Goal: Navigation & Orientation: Find specific page/section

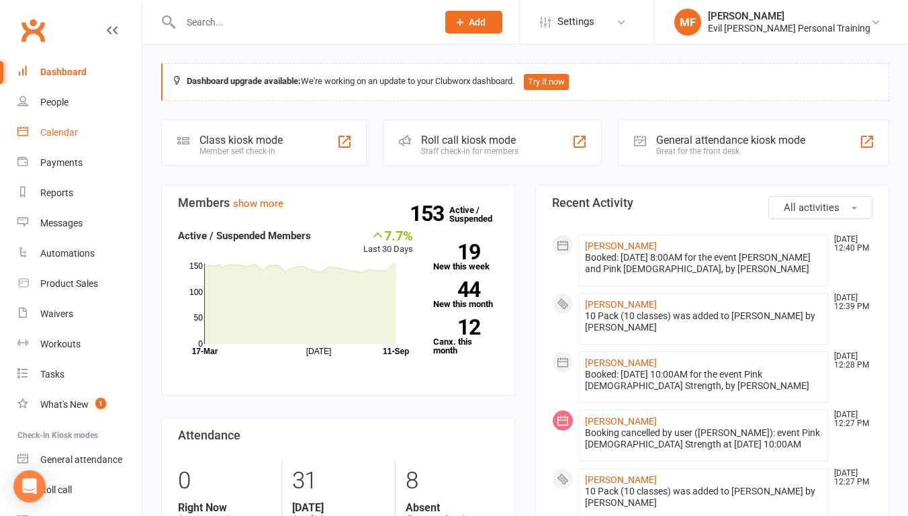
click at [74, 138] on div "Calendar" at bounding box center [59, 132] width 38 height 11
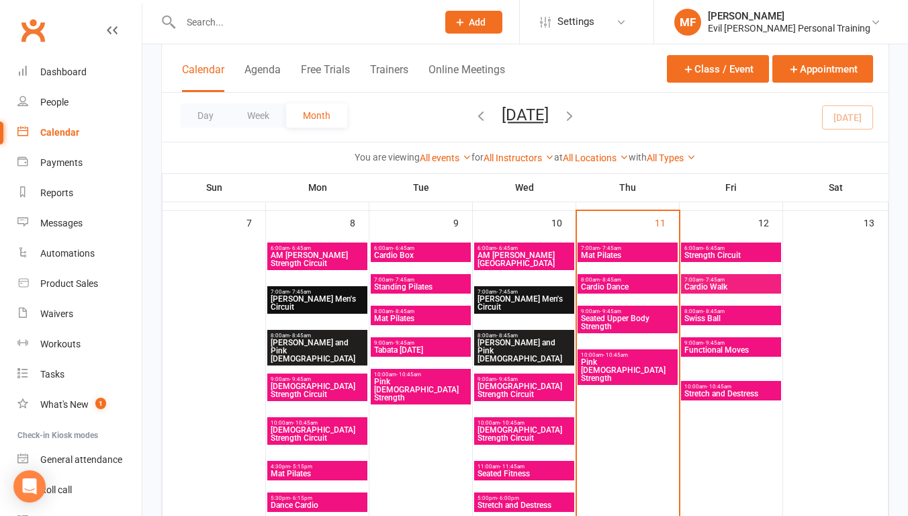
scroll to position [456, 0]
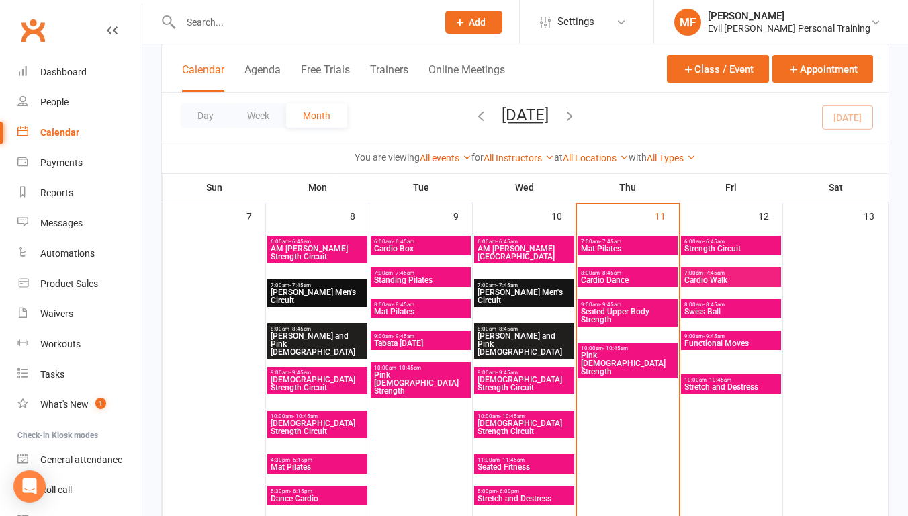
click at [615, 351] on span "- 10:45am" at bounding box center [615, 348] width 25 height 6
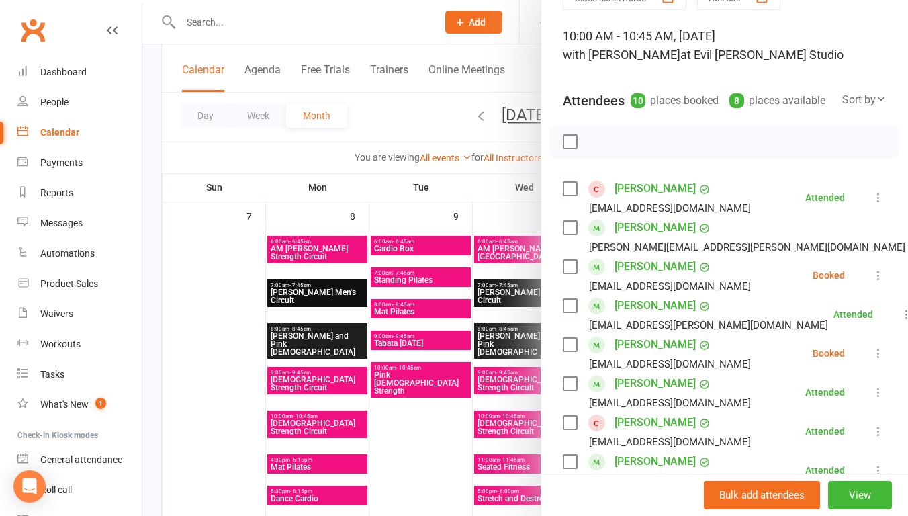
scroll to position [68, 0]
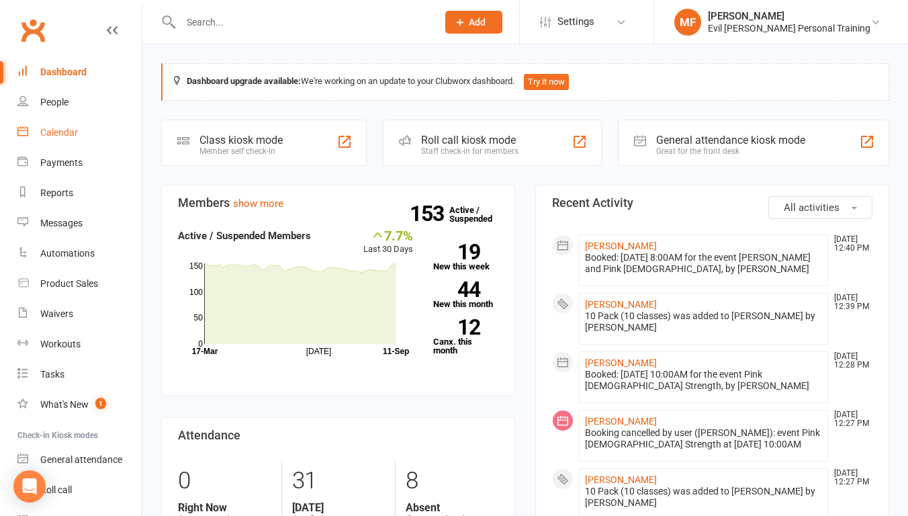
click at [90, 148] on link "Calendar" at bounding box center [79, 133] width 124 height 30
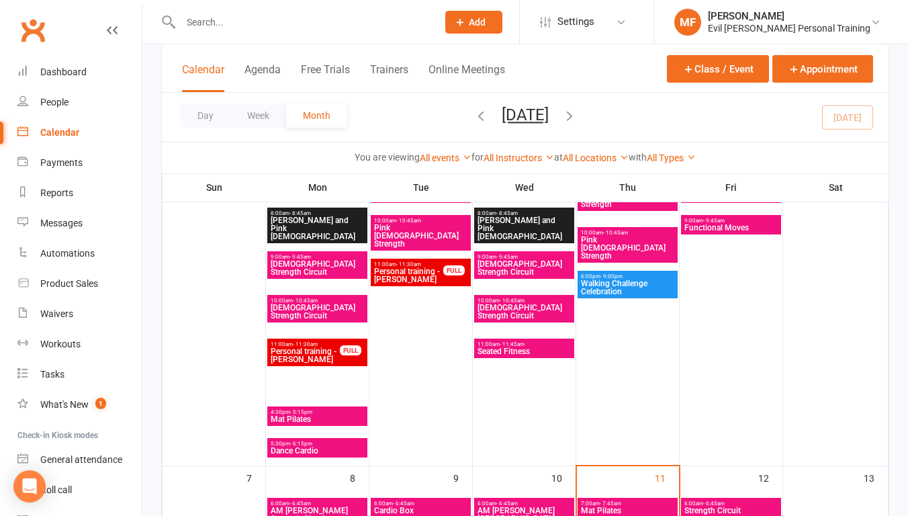
scroll to position [194, 0]
click at [521, 304] on span "- 10:45am" at bounding box center [512, 301] width 25 height 6
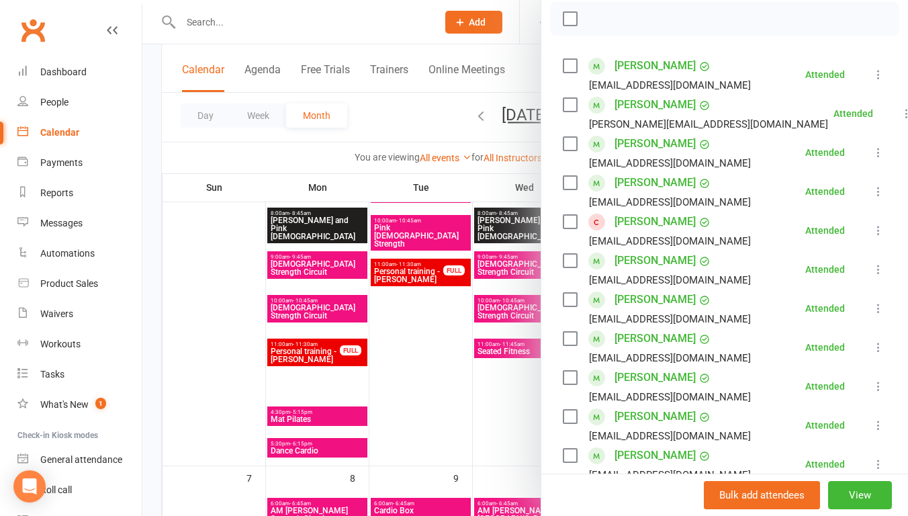
scroll to position [212, 0]
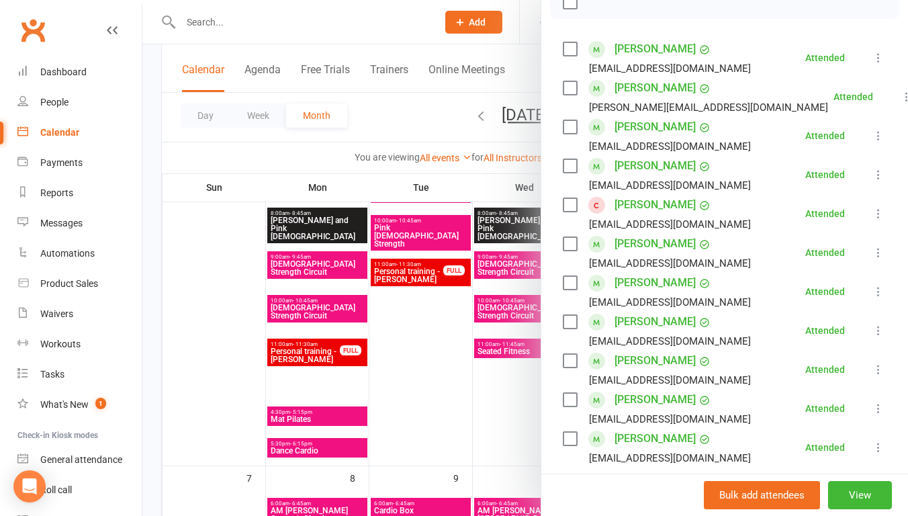
click at [523, 431] on div at bounding box center [525, 258] width 766 height 516
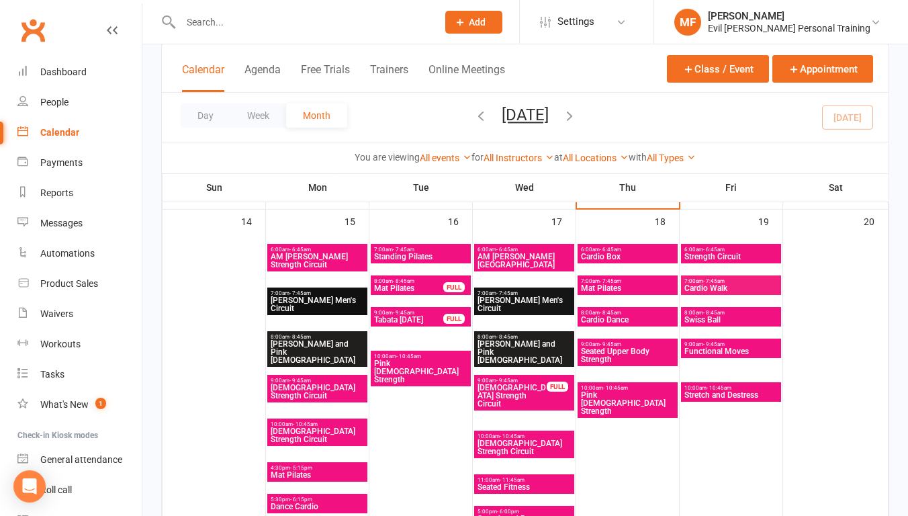
scroll to position [776, 0]
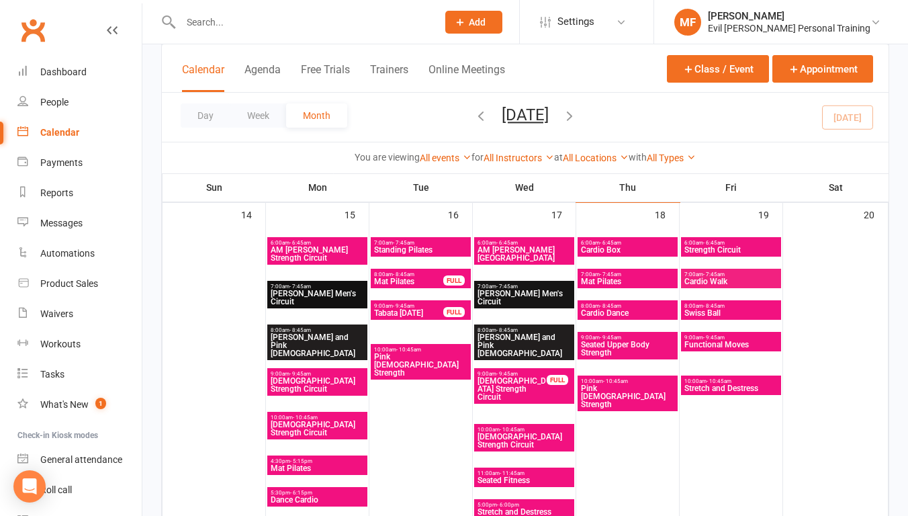
click at [522, 433] on span "- 10:45am" at bounding box center [512, 429] width 25 height 6
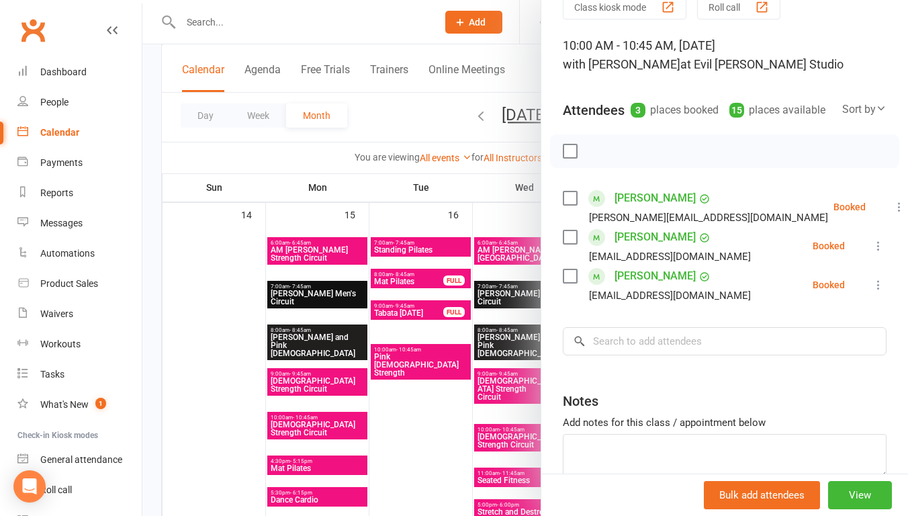
scroll to position [57, 0]
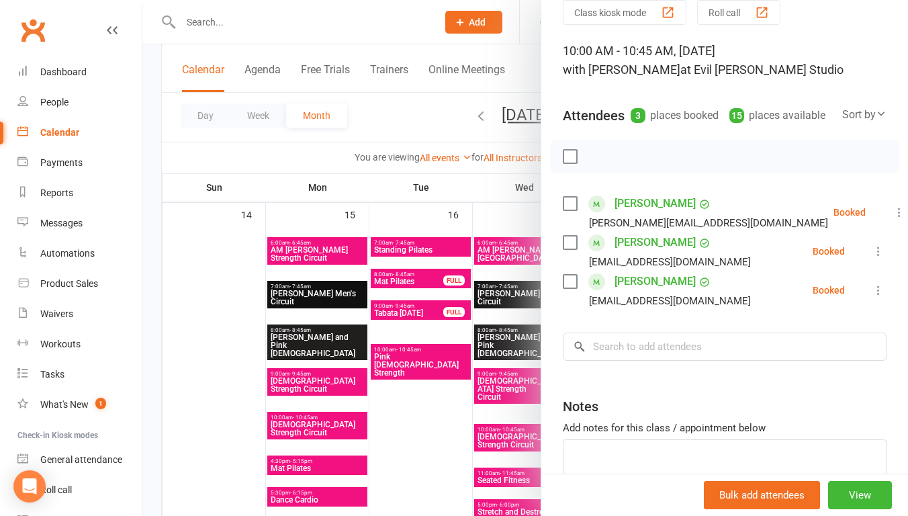
click at [400, 445] on div at bounding box center [525, 258] width 766 height 516
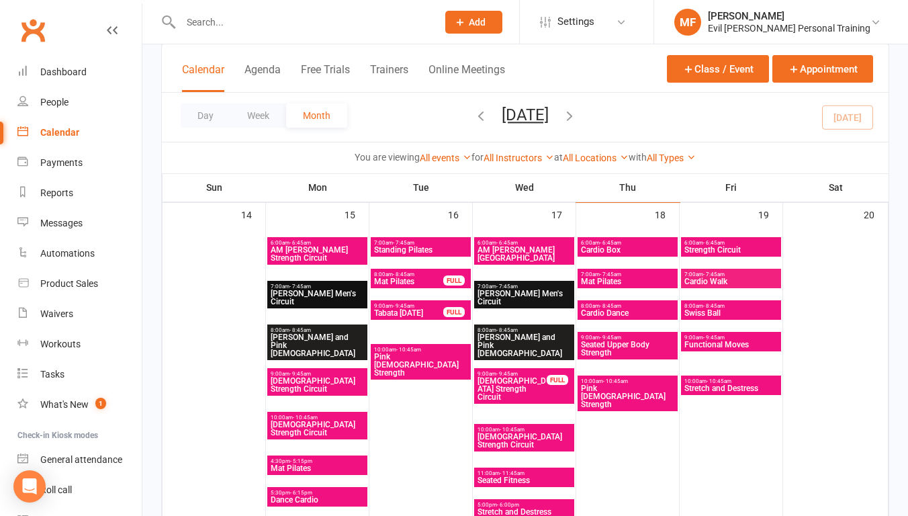
click at [341, 437] on span "[DEMOGRAPHIC_DATA] Strength Circuit" at bounding box center [317, 428] width 95 height 16
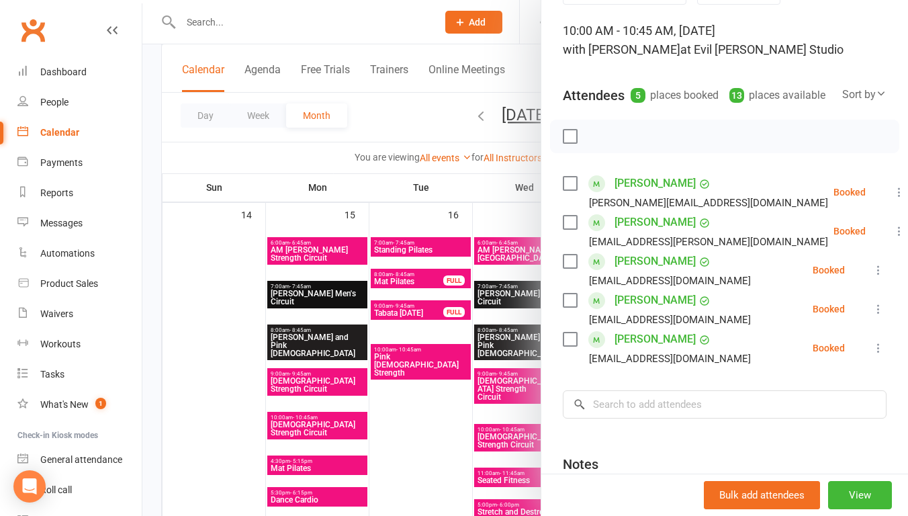
scroll to position [83, 0]
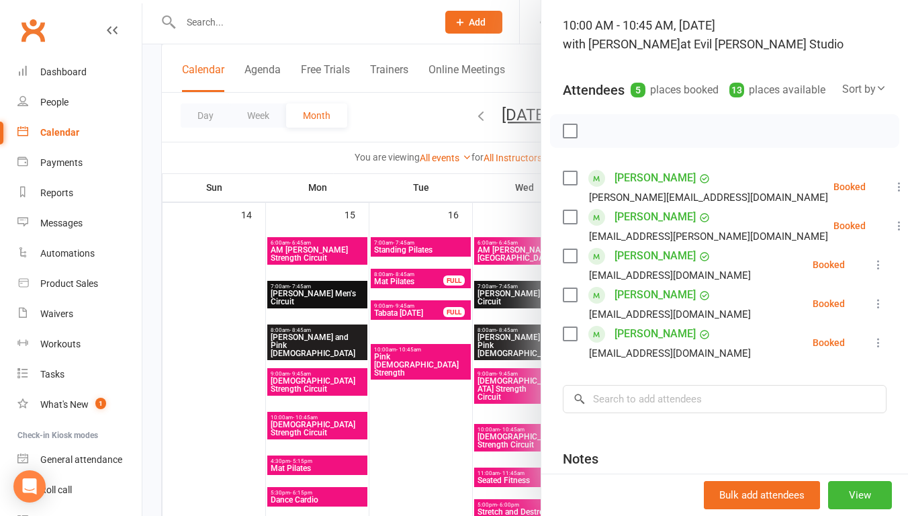
click at [342, 406] on div at bounding box center [525, 258] width 766 height 516
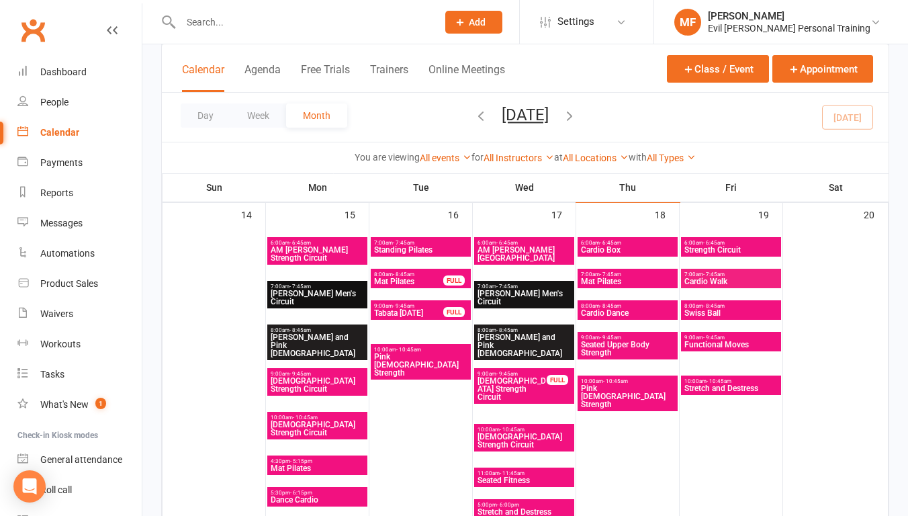
click at [342, 393] on span "[DEMOGRAPHIC_DATA] Strength Circuit" at bounding box center [317, 385] width 95 height 16
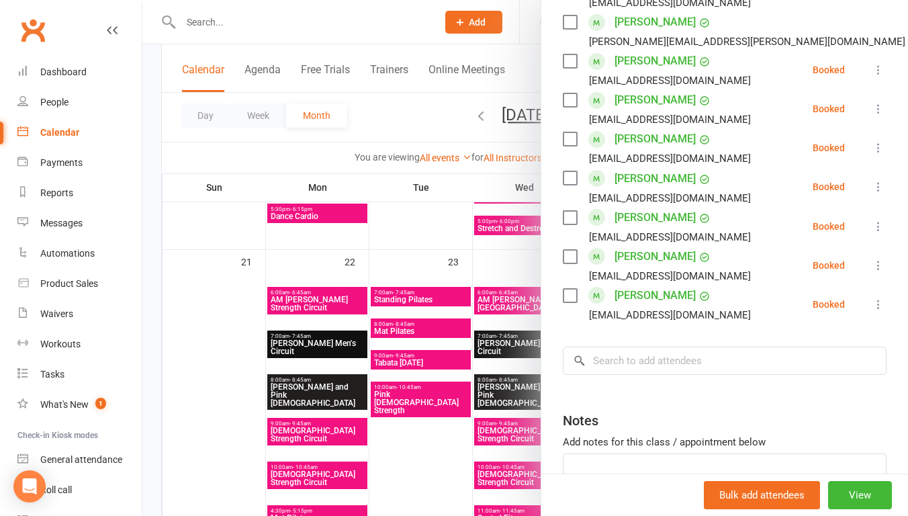
scroll to position [1087, 0]
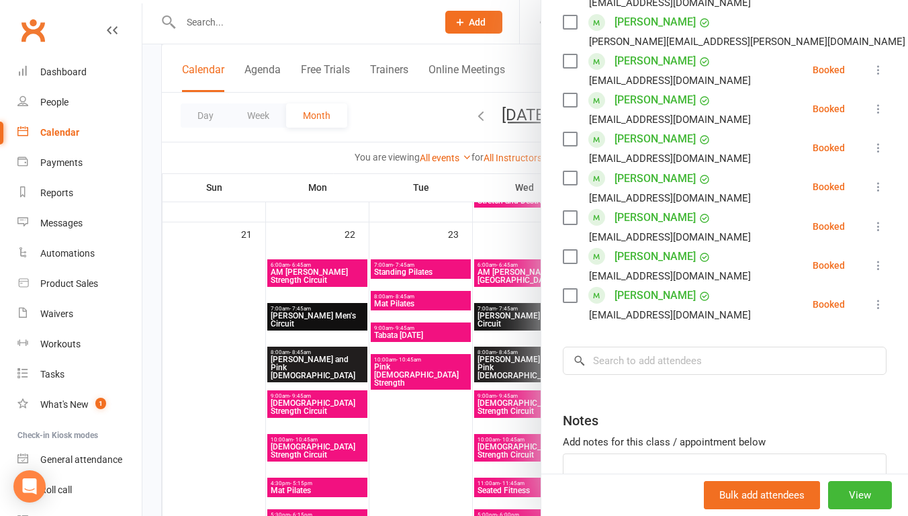
click at [240, 318] on div at bounding box center [525, 258] width 766 height 516
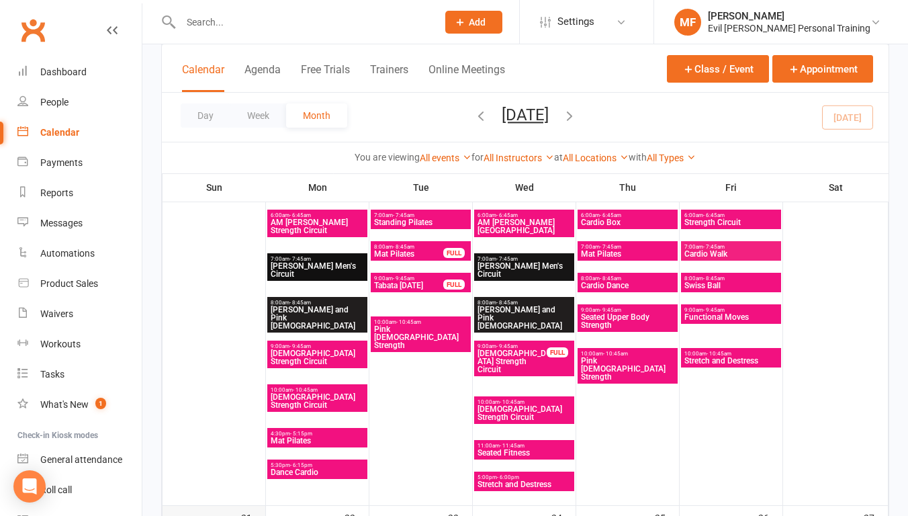
scroll to position [748, 0]
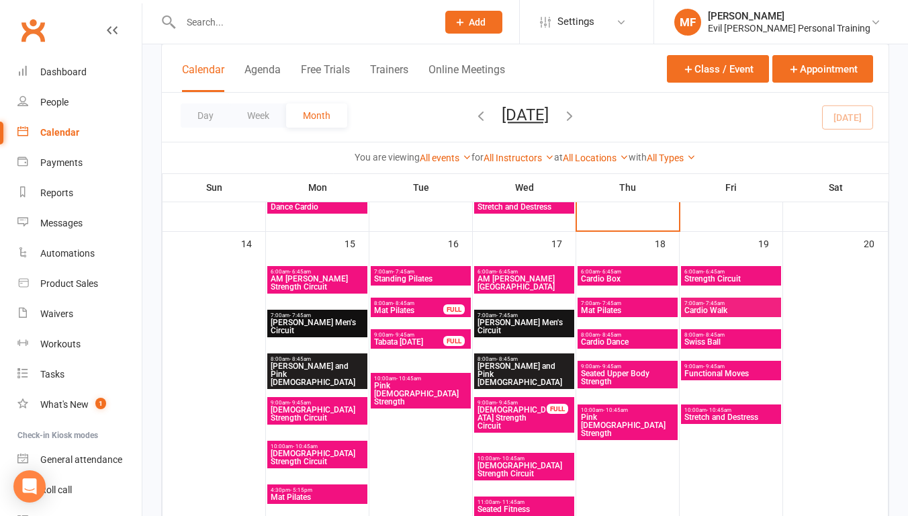
click at [406, 338] on span "- 9:45am" at bounding box center [403, 335] width 21 height 6
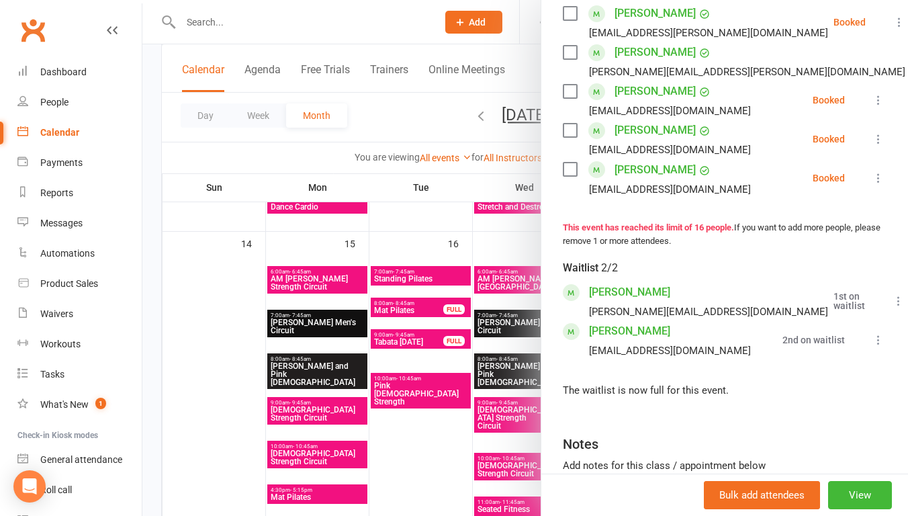
scroll to position [689, 0]
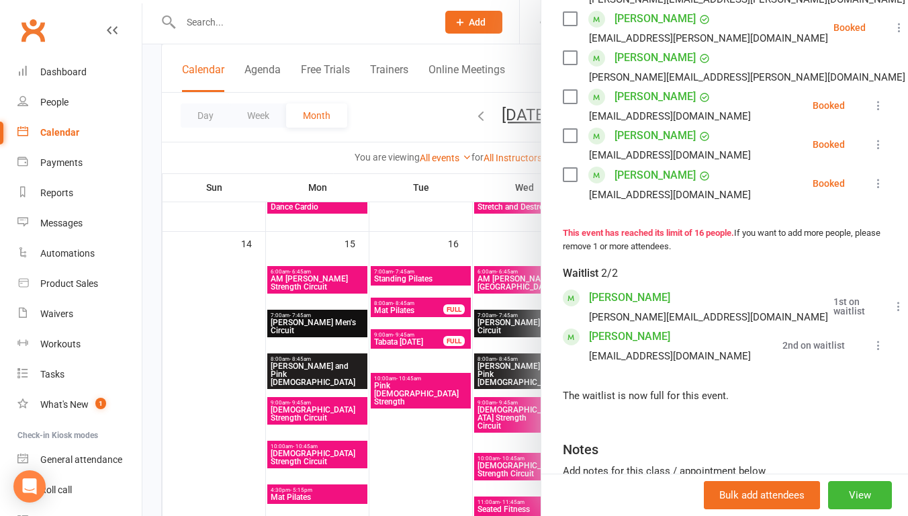
click at [408, 35] on div at bounding box center [525, 258] width 766 height 516
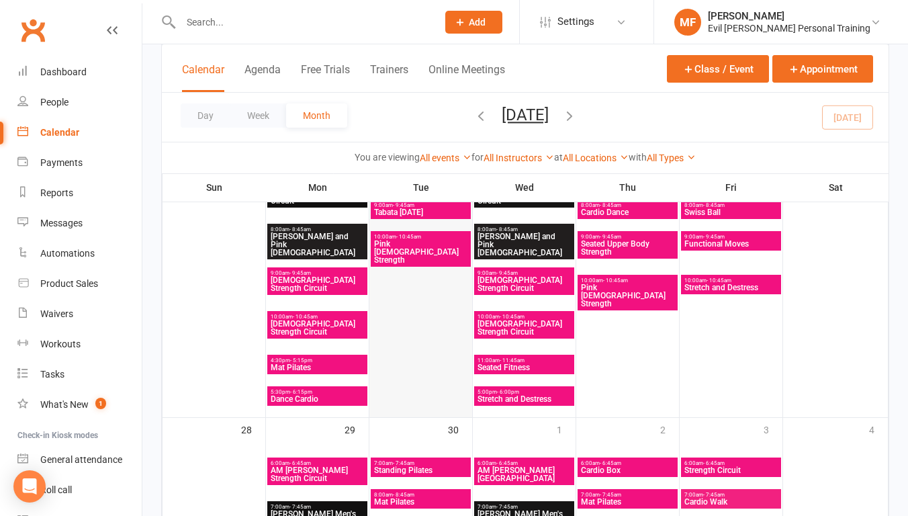
scroll to position [1212, 0]
